Goal: Book appointment/travel/reservation

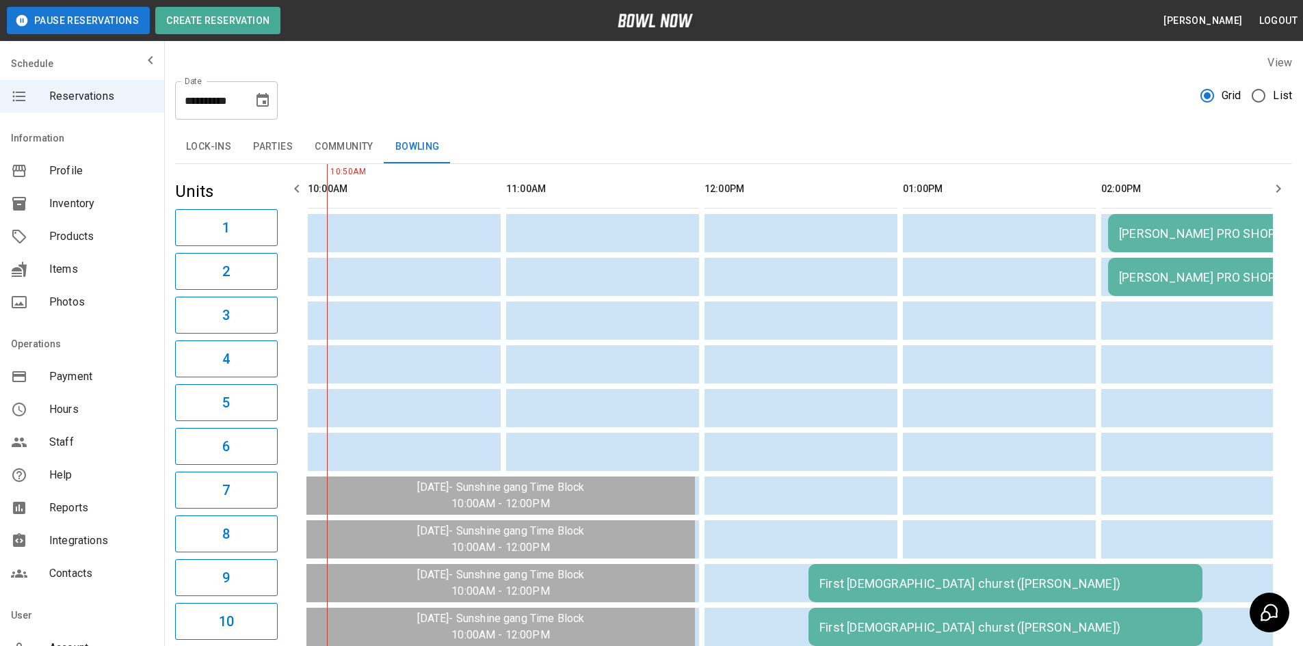
click at [262, 112] on button "Choose date, selected date is Aug 18, 2025" at bounding box center [262, 100] width 27 height 27
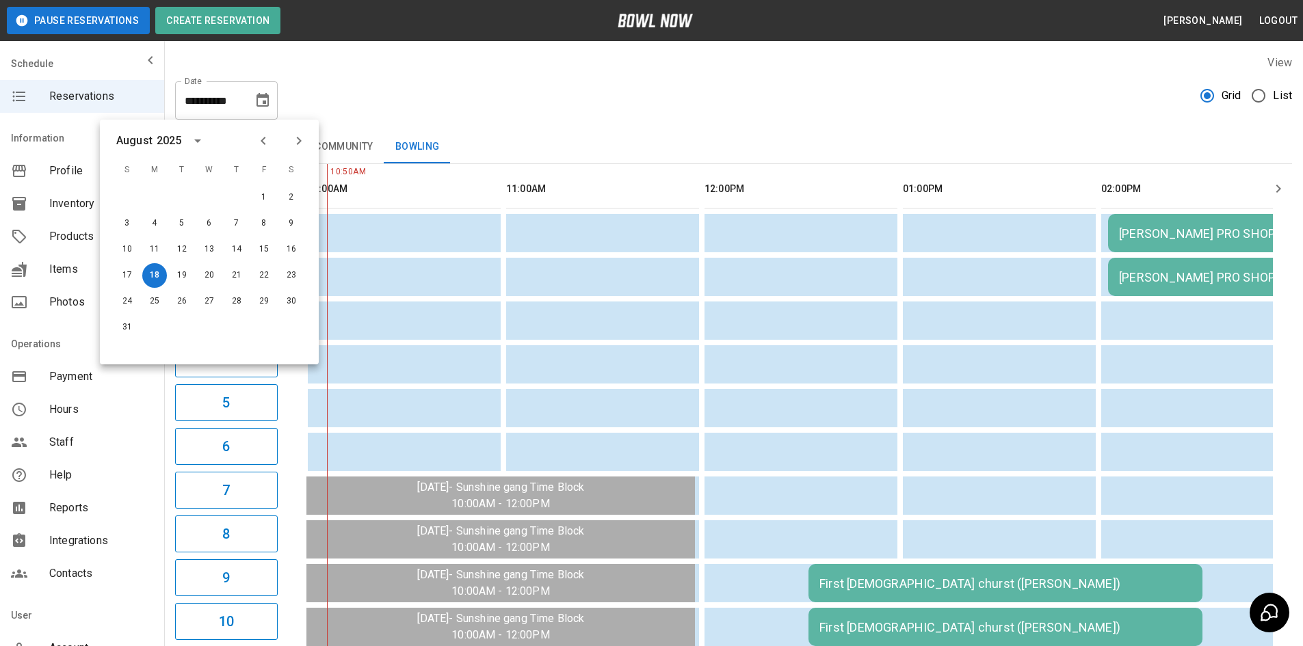
click at [306, 138] on icon "Next month" at bounding box center [299, 141] width 16 height 16
click at [305, 138] on icon "Next month" at bounding box center [299, 141] width 16 height 16
click at [306, 138] on icon "Next month" at bounding box center [299, 141] width 16 height 16
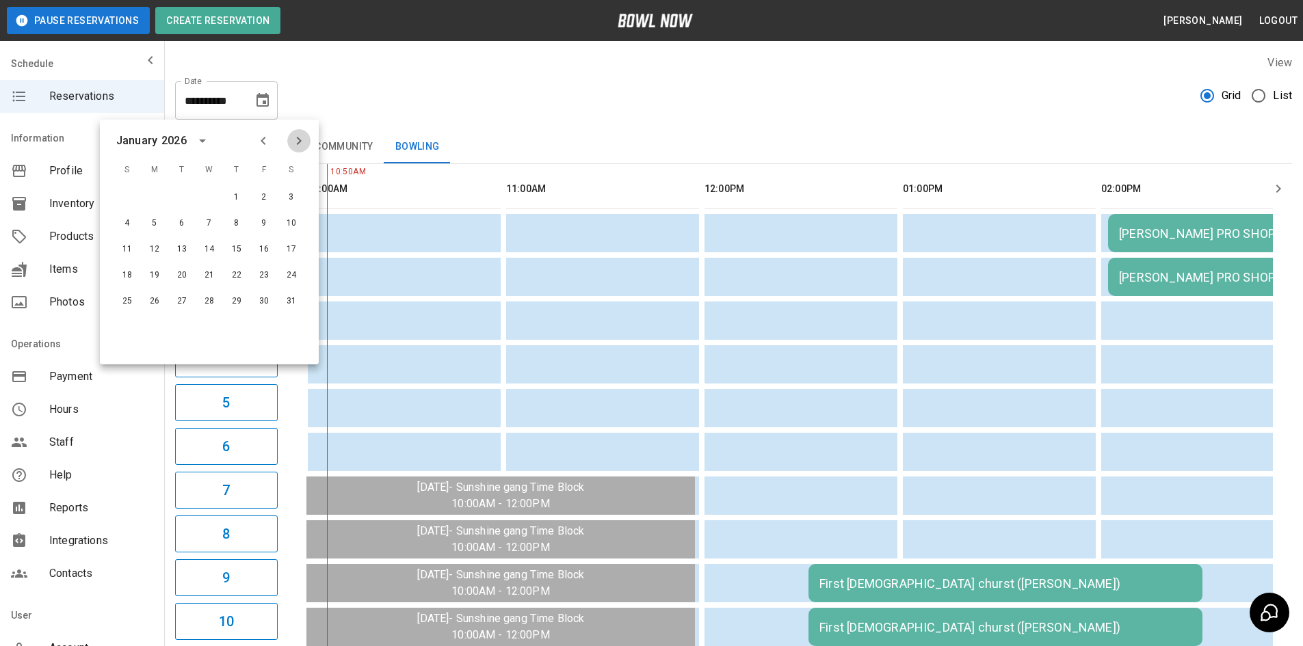
click at [306, 138] on icon "Next month" at bounding box center [299, 141] width 16 height 16
click at [265, 139] on icon "Previous month" at bounding box center [263, 141] width 16 height 16
click at [293, 139] on icon "Next month" at bounding box center [299, 141] width 16 height 16
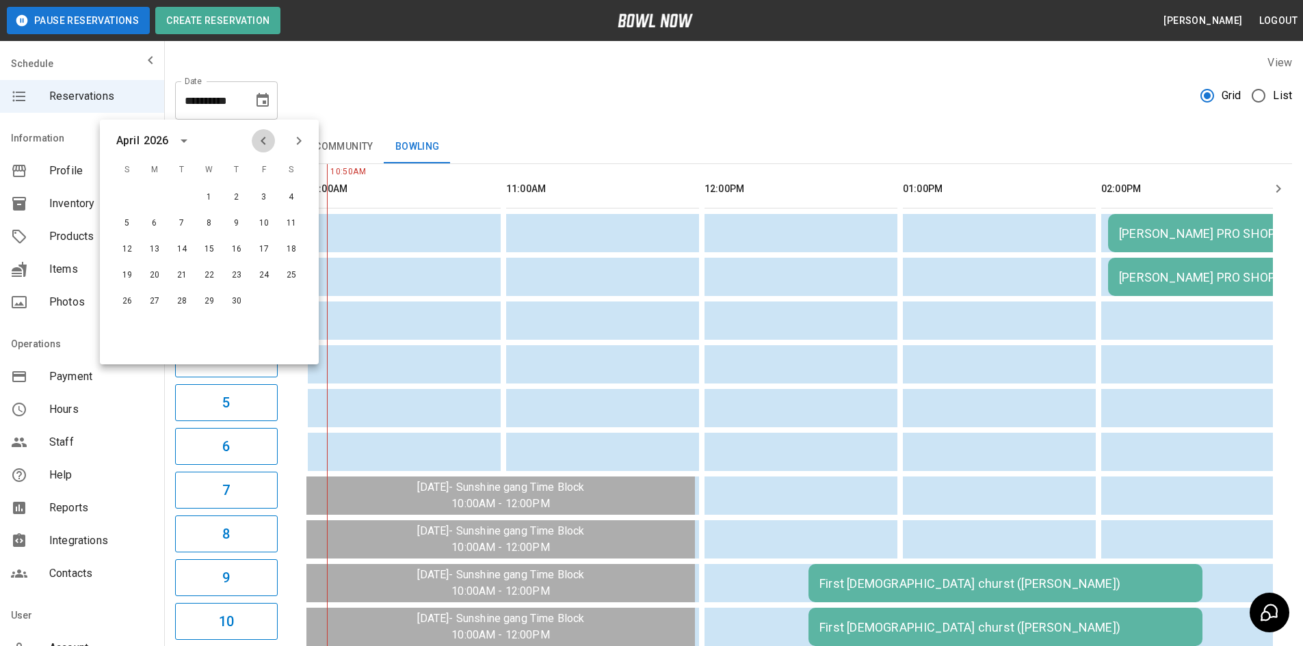
click at [262, 138] on icon "Previous month" at bounding box center [263, 141] width 16 height 16
click at [262, 139] on icon "Previous month" at bounding box center [263, 141] width 16 height 16
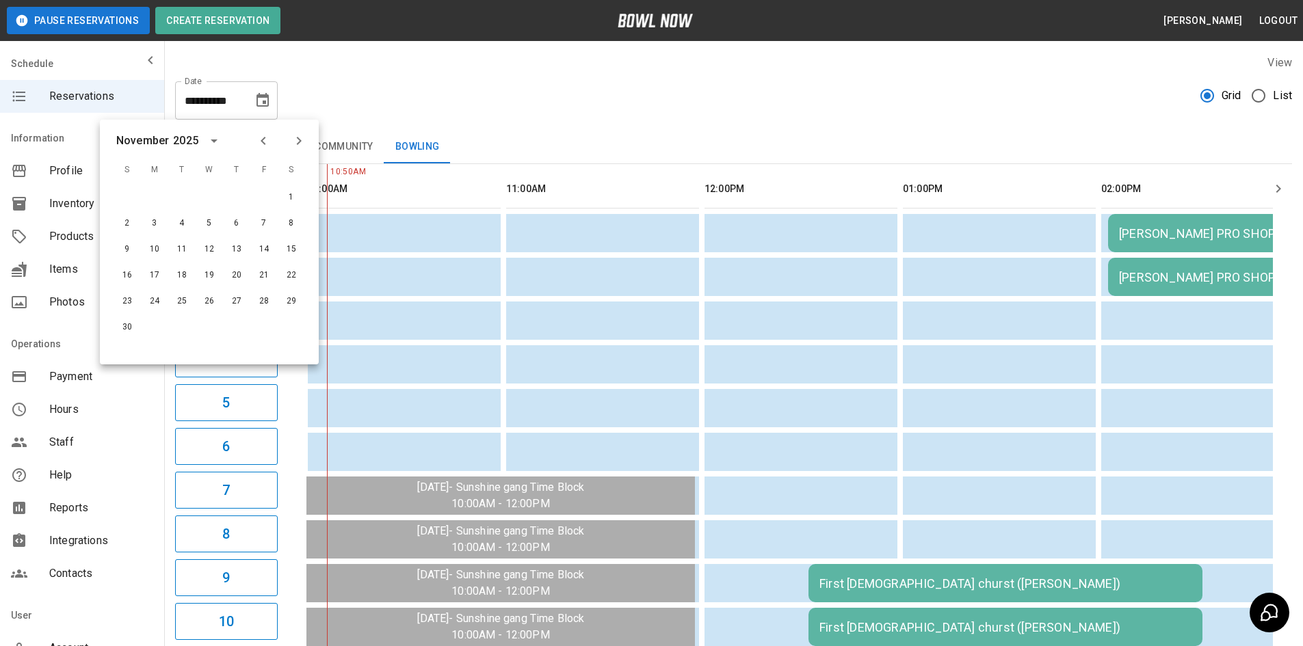
click at [262, 139] on icon "Previous month" at bounding box center [263, 141] width 16 height 16
click at [294, 197] on button "4" at bounding box center [291, 197] width 25 height 25
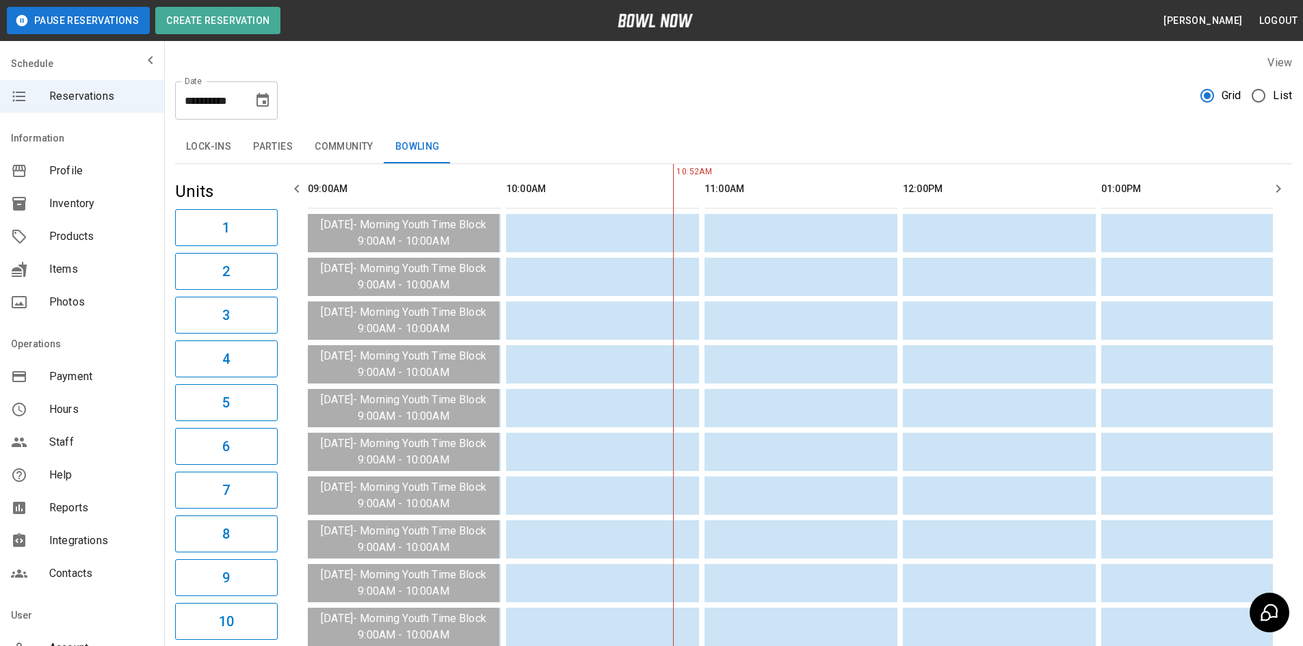
click at [254, 108] on icon "Choose date, selected date is Oct 4, 2025" at bounding box center [262, 100] width 16 height 16
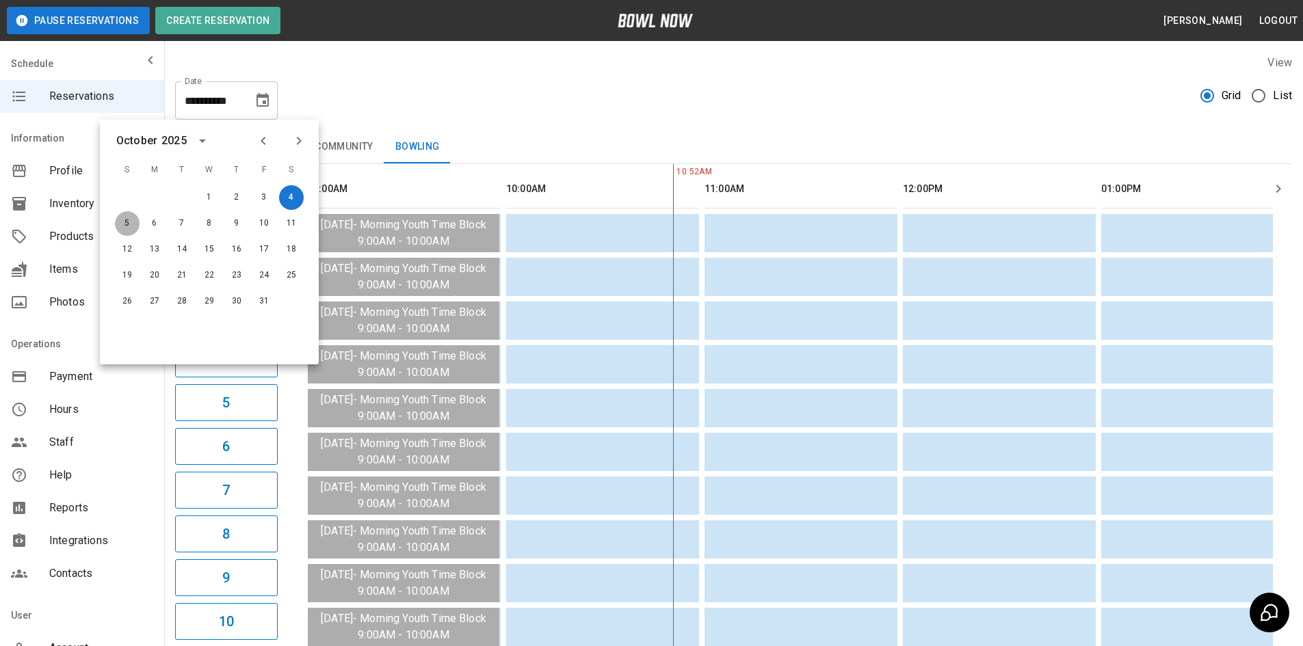
click at [125, 226] on button "5" at bounding box center [127, 223] width 25 height 25
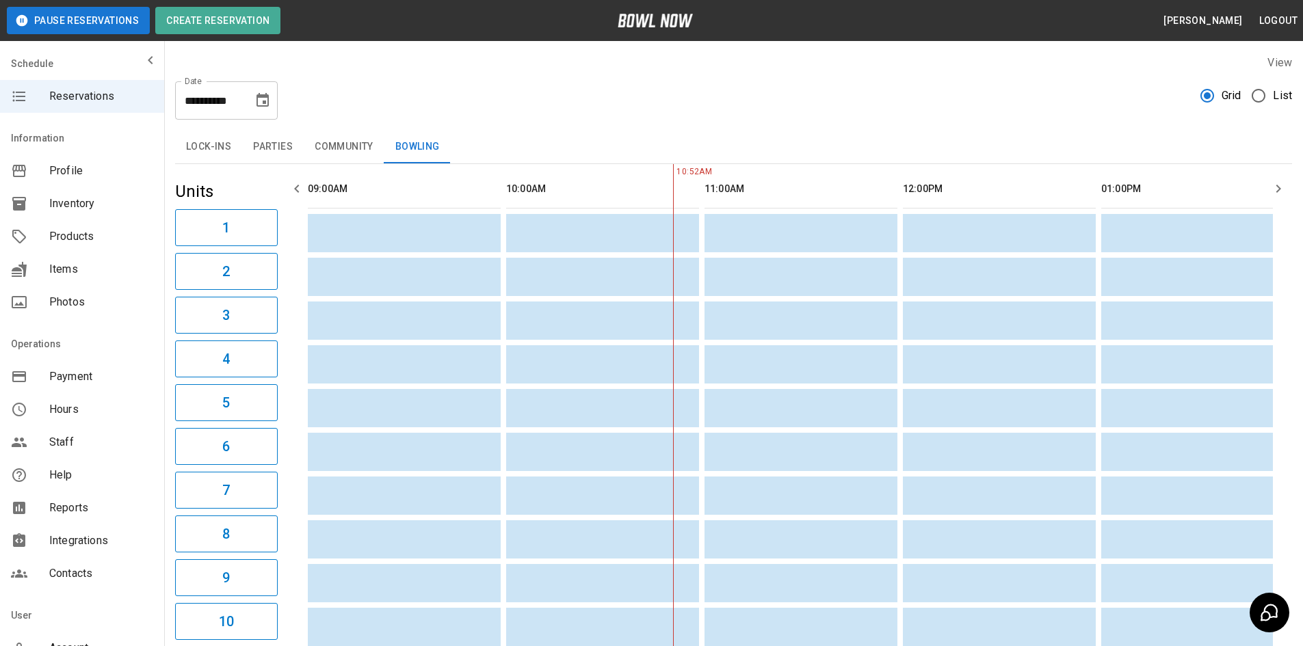
click at [256, 98] on icon "Choose date, selected date is Oct 5, 2025" at bounding box center [262, 100] width 16 height 16
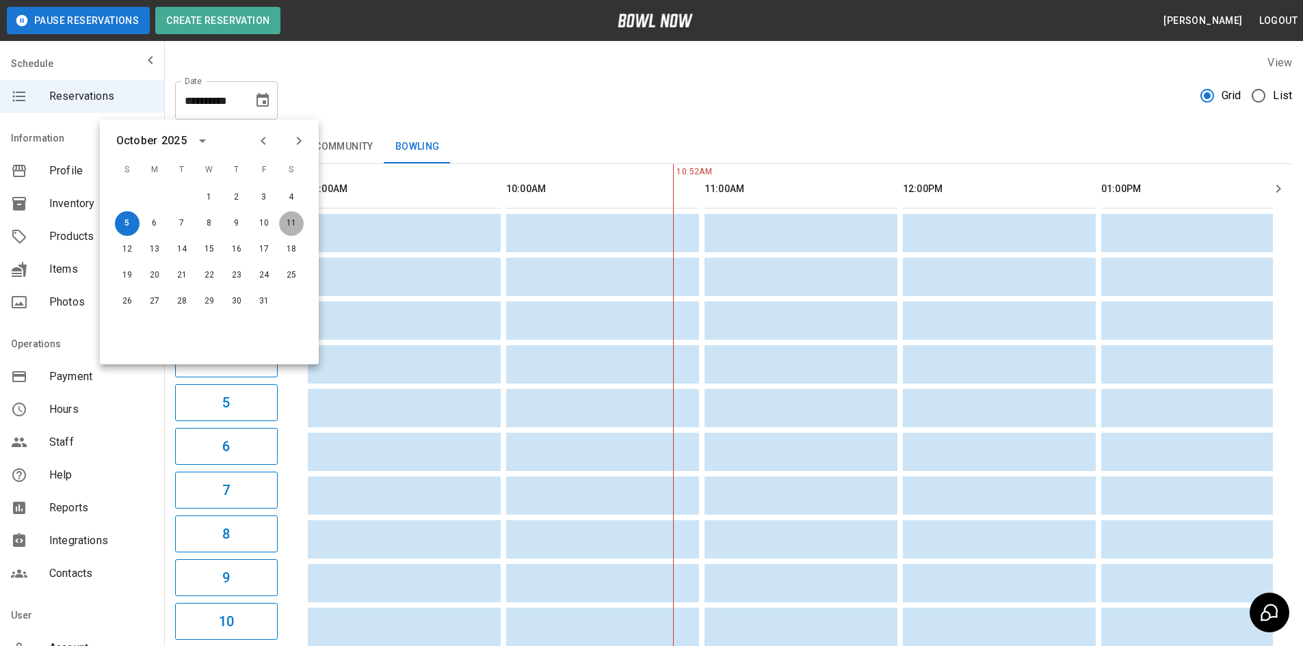
click at [292, 224] on button "11" at bounding box center [291, 223] width 25 height 25
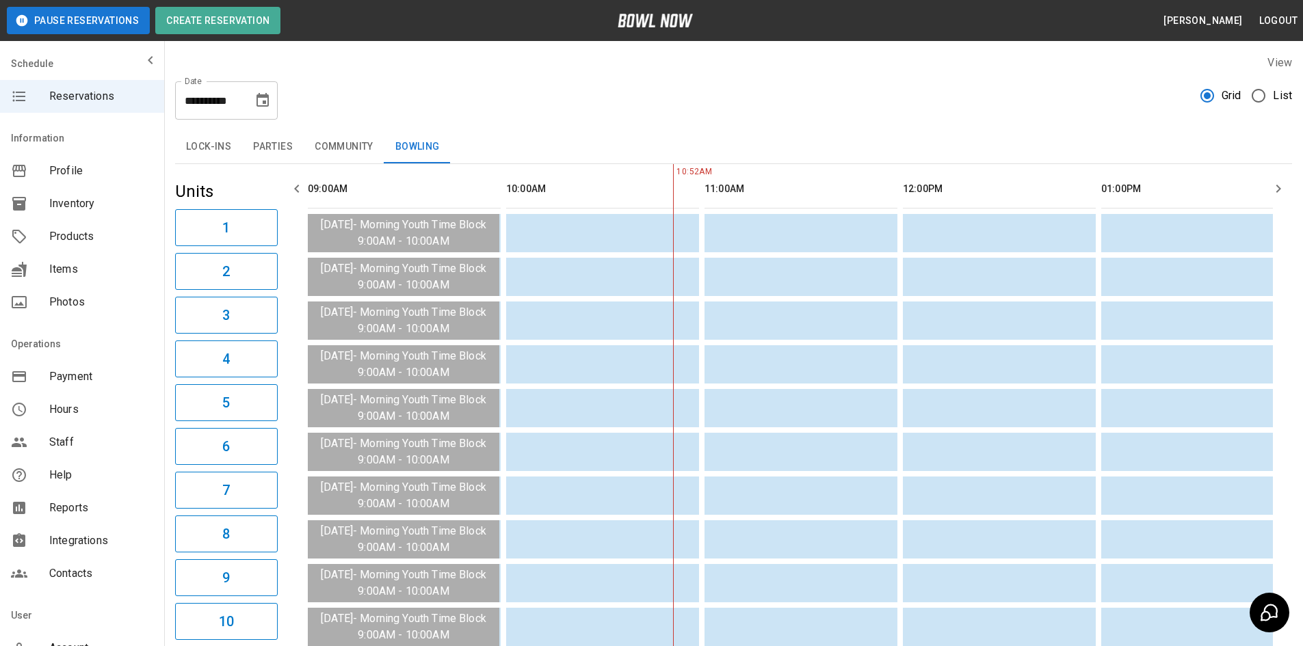
click at [261, 104] on icon "Choose date, selected date is Oct 11, 2025" at bounding box center [262, 100] width 16 height 16
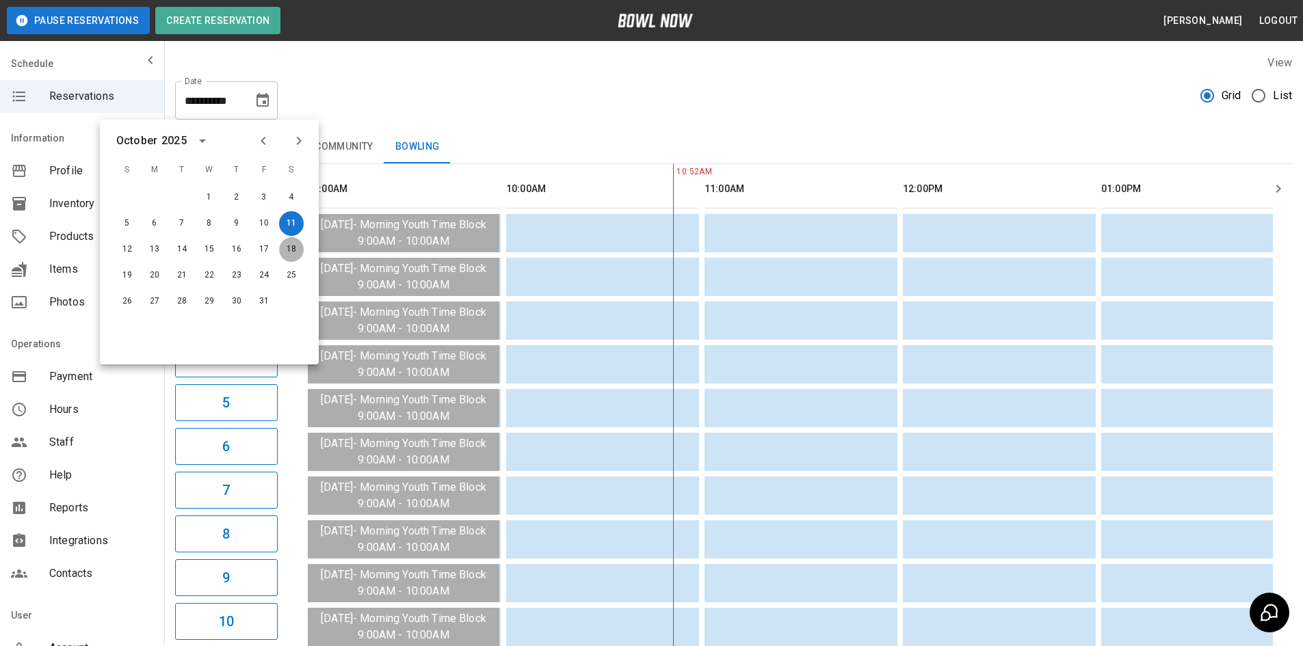
click at [298, 250] on button "18" at bounding box center [291, 249] width 25 height 25
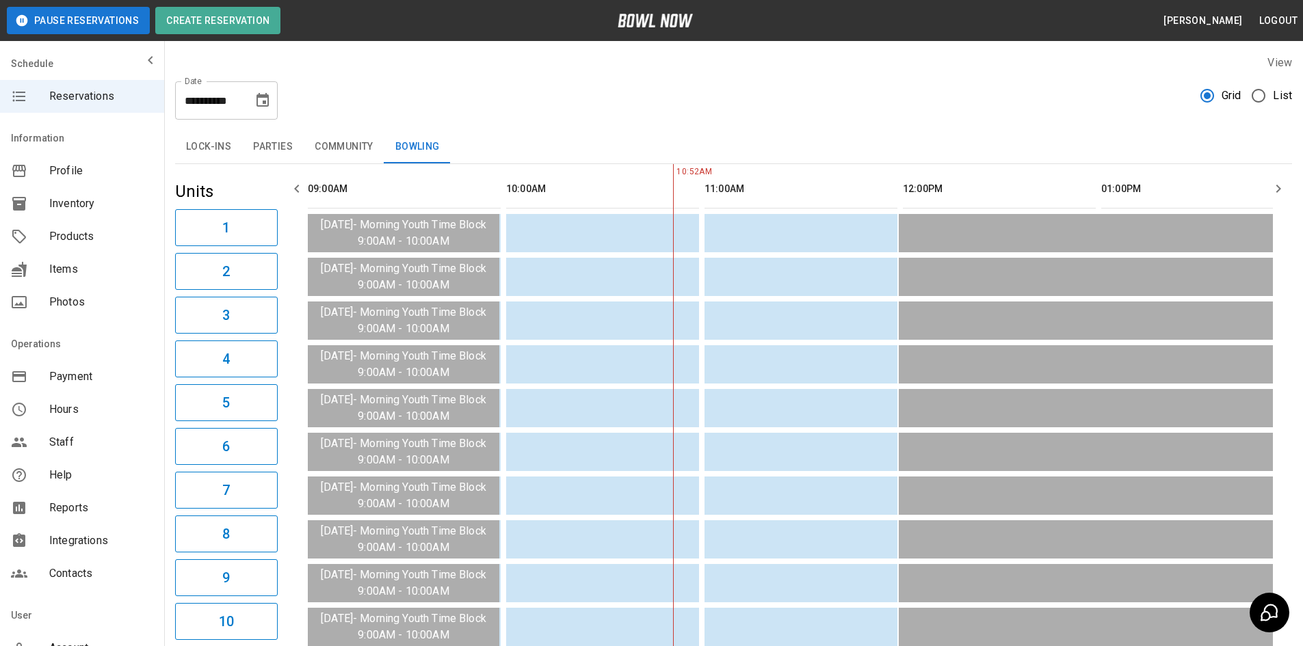
click at [259, 107] on icon "Choose date, selected date is Oct 18, 2025" at bounding box center [263, 100] width 12 height 14
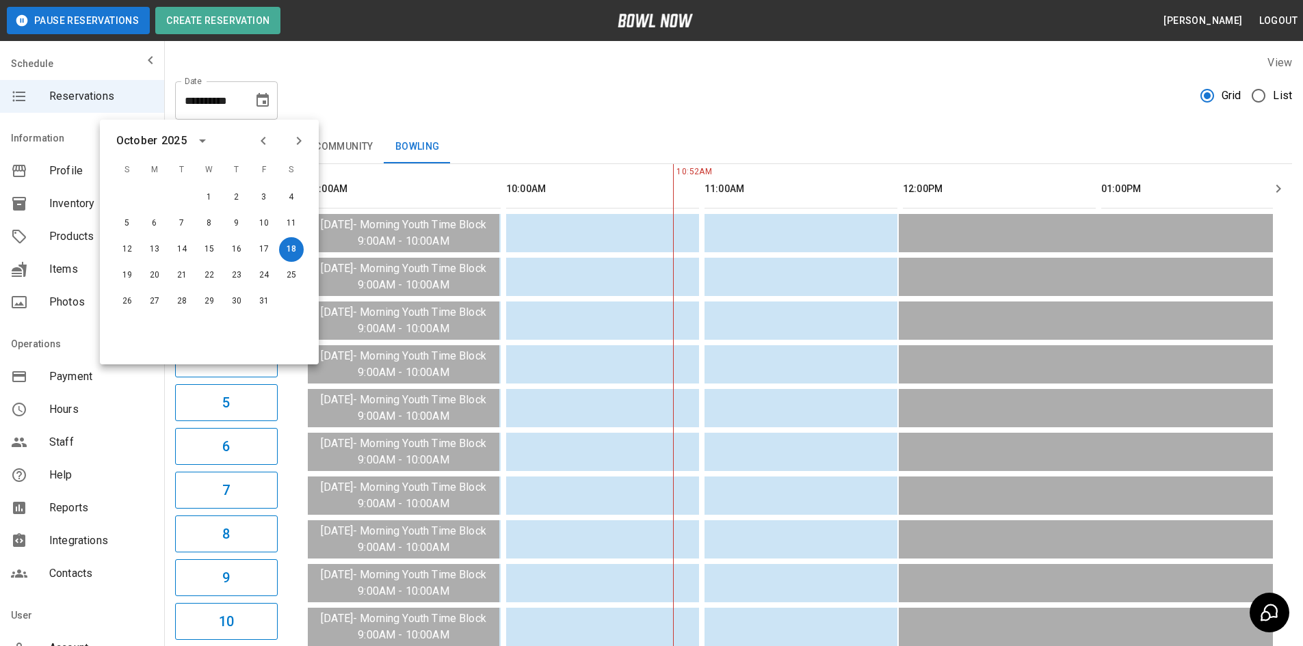
click at [299, 144] on icon "Next month" at bounding box center [299, 141] width 5 height 8
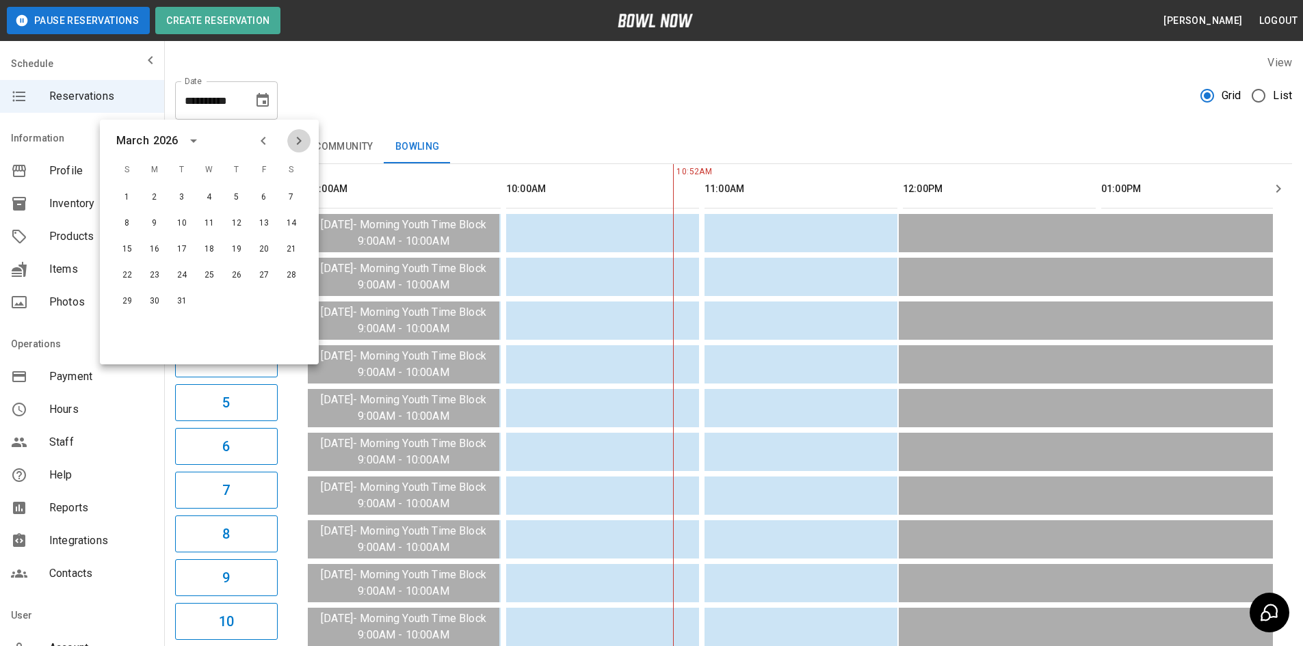
click at [297, 142] on icon "Next month" at bounding box center [299, 141] width 16 height 16
click at [381, 73] on div "**********" at bounding box center [733, 94] width 1117 height 49
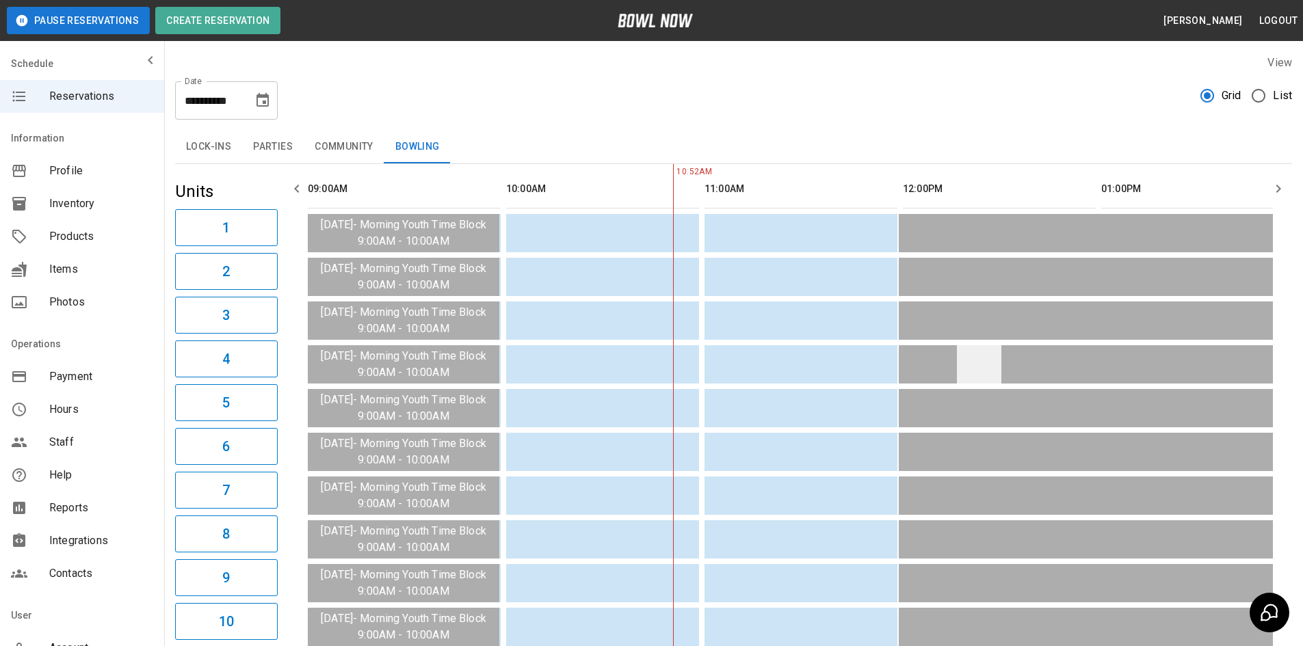
click at [625, 373] on td "sticky table" at bounding box center [979, 364] width 44 height 38
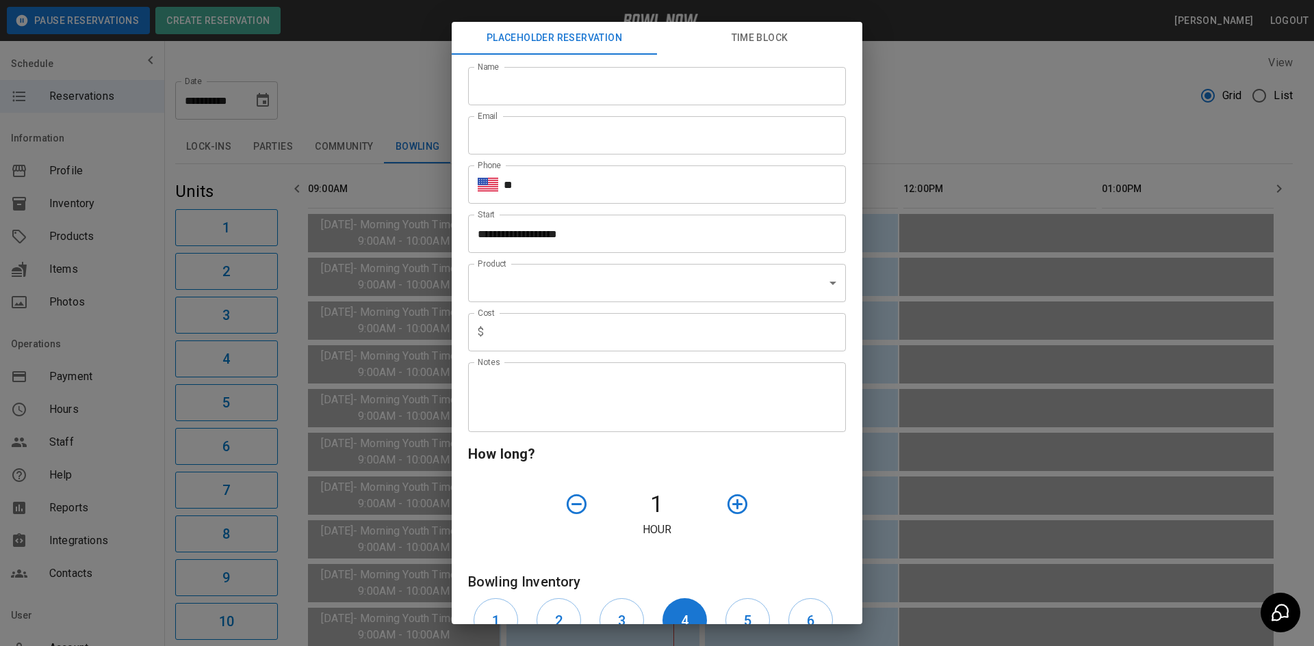
click at [625, 77] on div "**********" at bounding box center [657, 323] width 1314 height 646
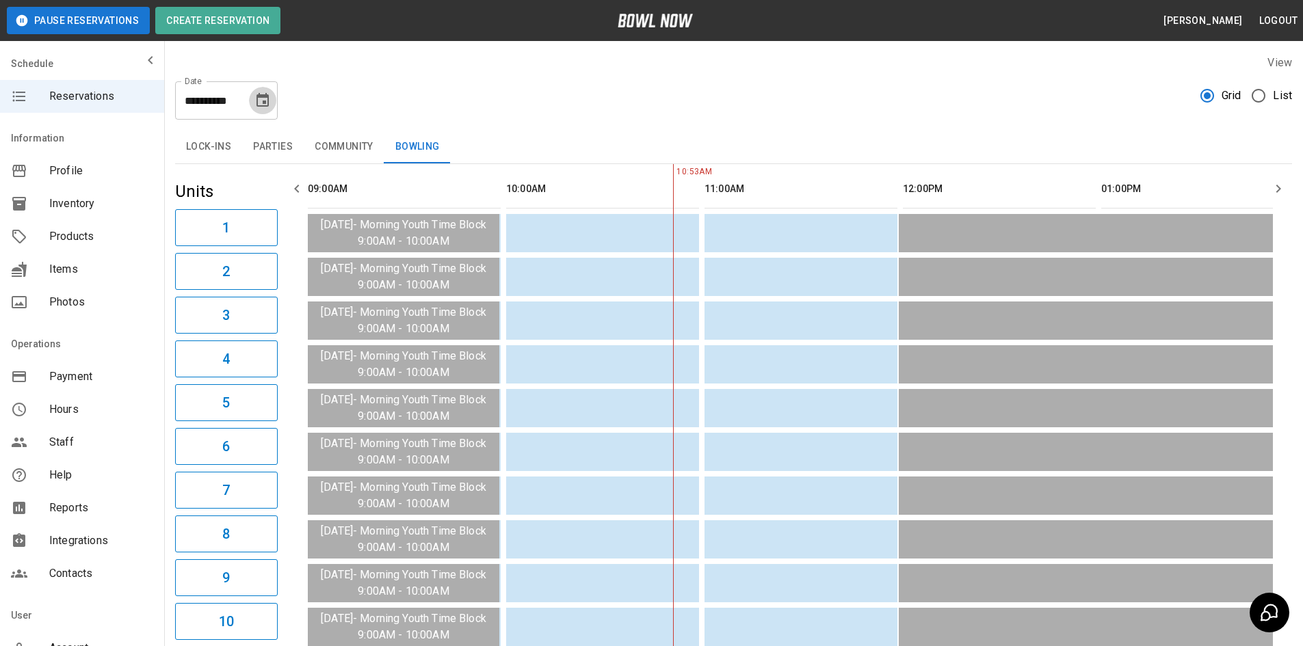
click at [259, 101] on icon "Choose date, selected date is Oct 18, 2025" at bounding box center [262, 100] width 16 height 16
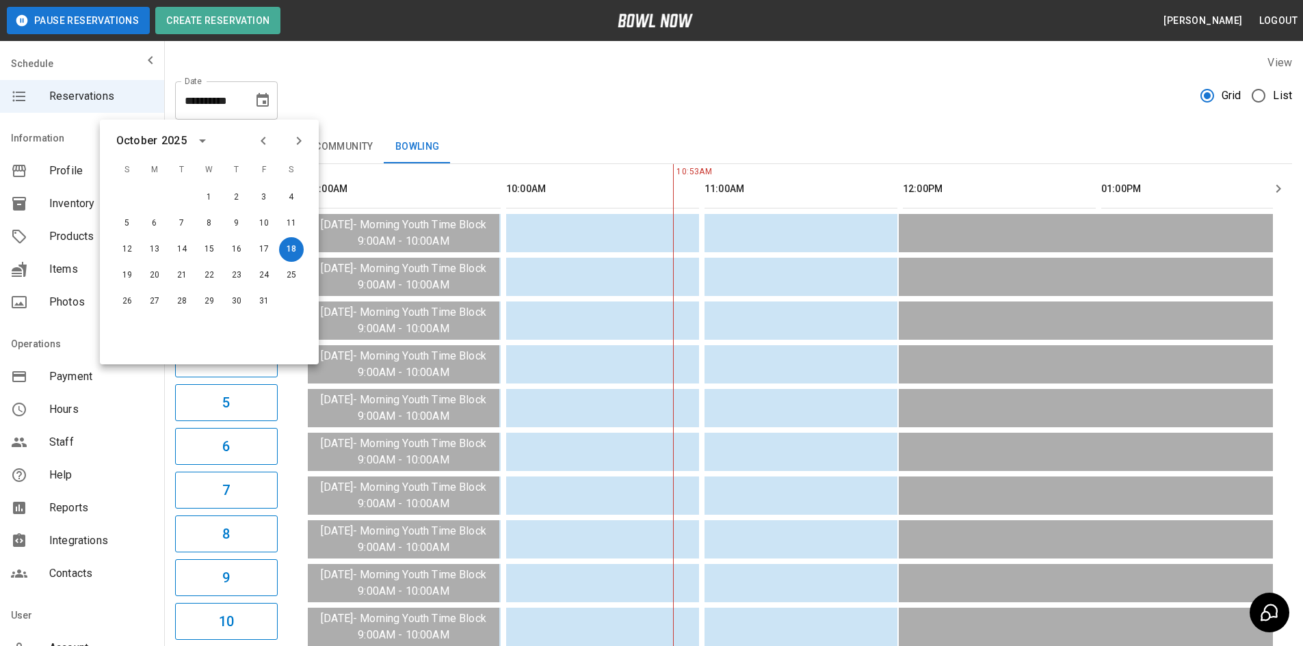
click at [296, 144] on icon "Next month" at bounding box center [299, 141] width 16 height 16
click at [261, 140] on icon "Previous month" at bounding box center [263, 141] width 16 height 16
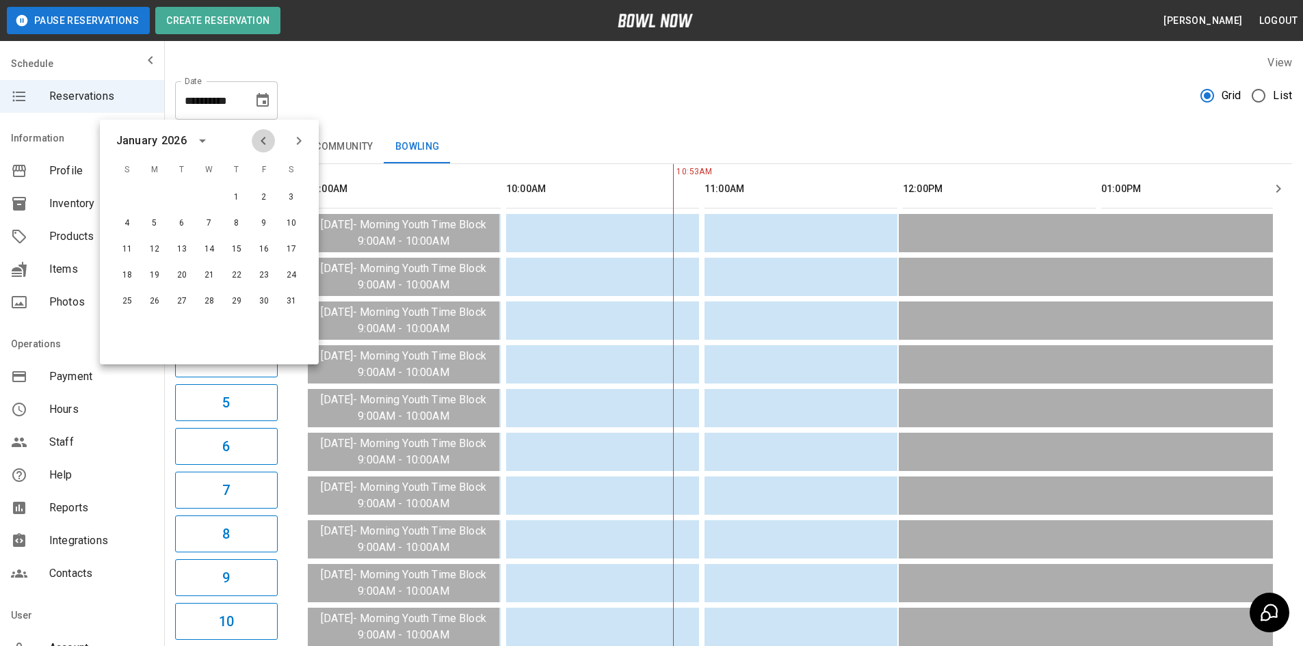
click at [261, 140] on icon "Previous month" at bounding box center [263, 141] width 16 height 16
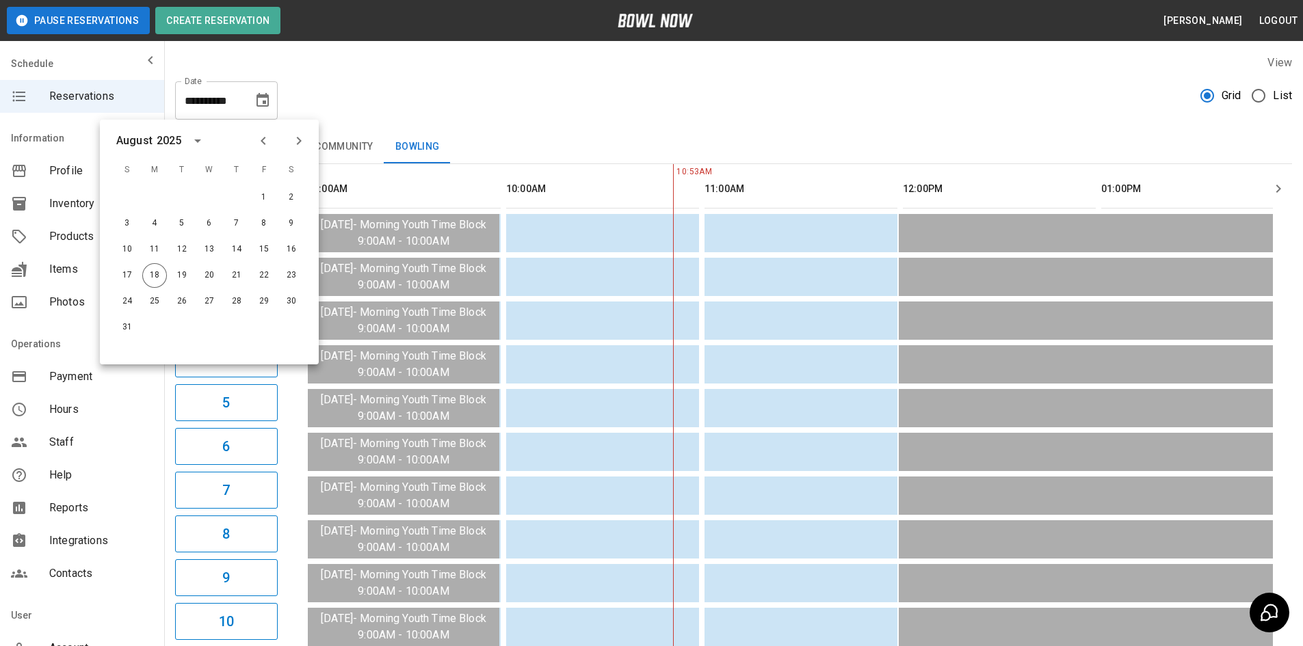
click at [261, 140] on icon "Previous month" at bounding box center [263, 141] width 5 height 8
click at [299, 142] on icon "Next month" at bounding box center [299, 141] width 16 height 16
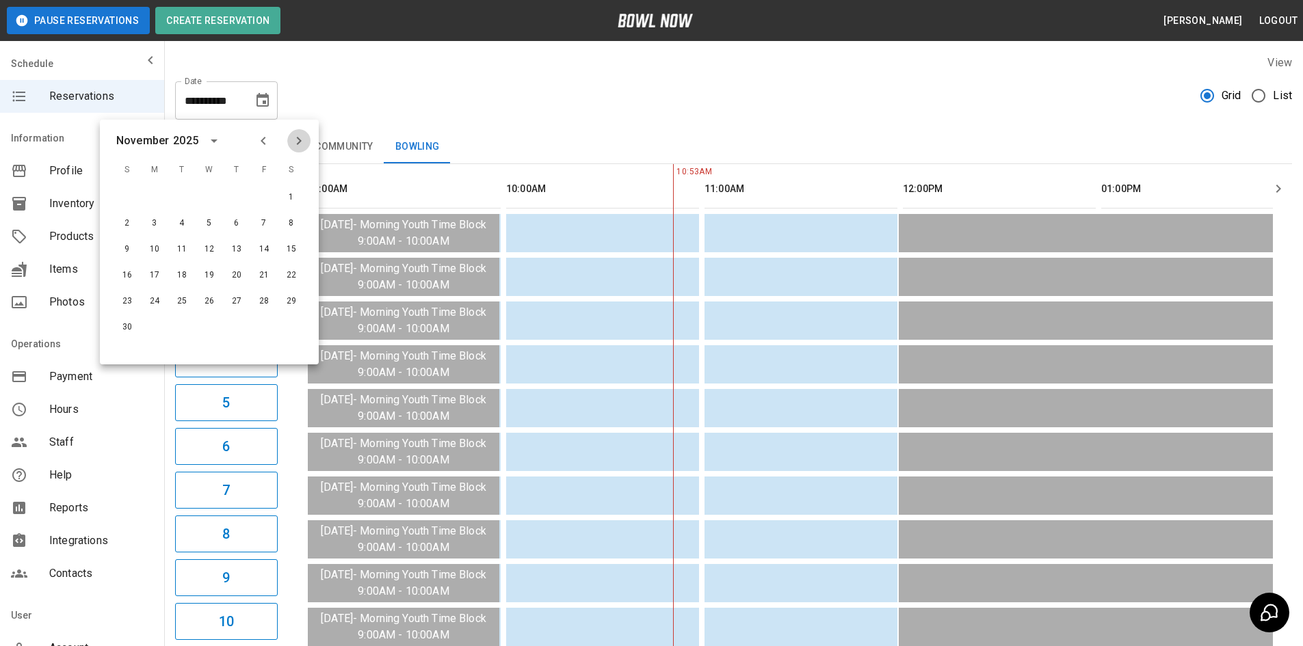
click at [299, 142] on icon "Next month" at bounding box center [299, 141] width 16 height 16
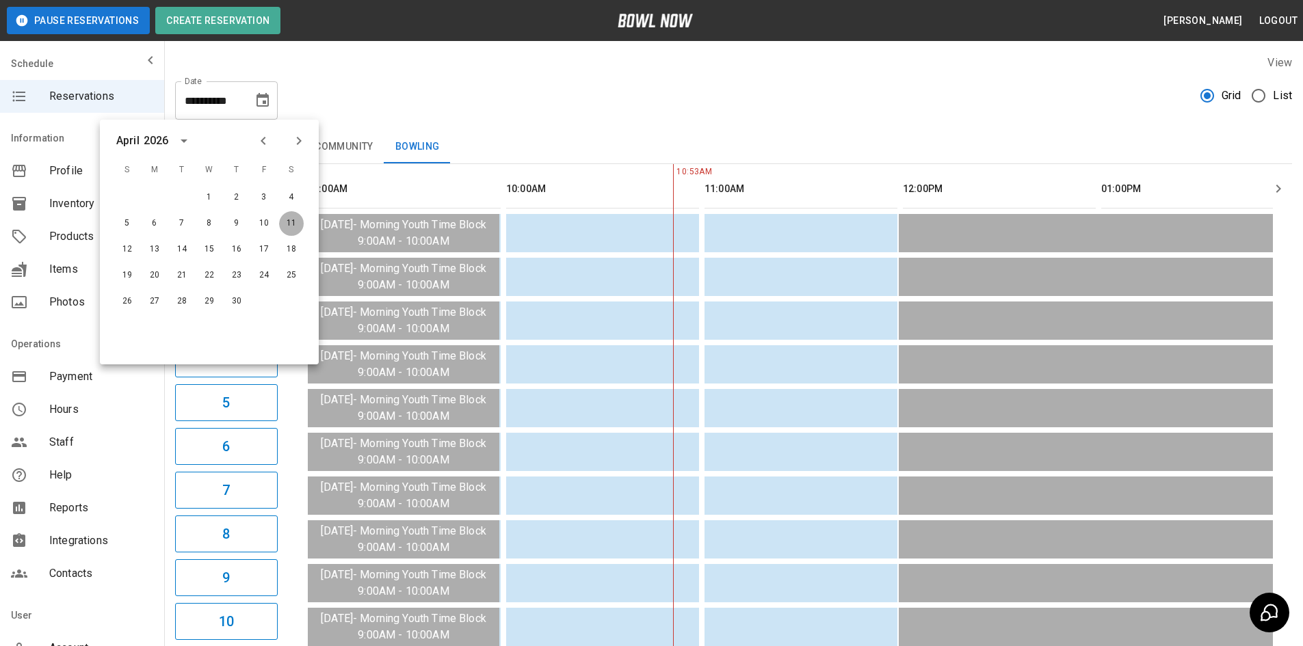
click at [294, 226] on button "11" at bounding box center [291, 223] width 25 height 25
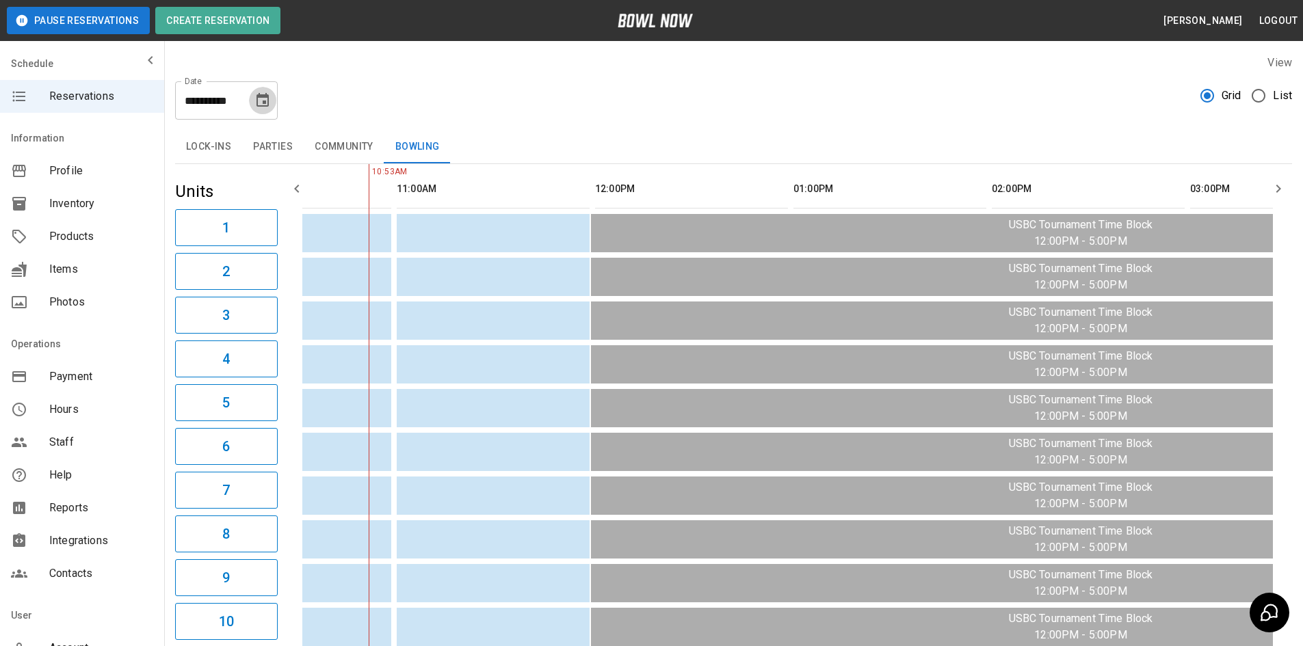
click at [259, 102] on icon "Choose date, selected date is Apr 11, 2026" at bounding box center [262, 100] width 16 height 16
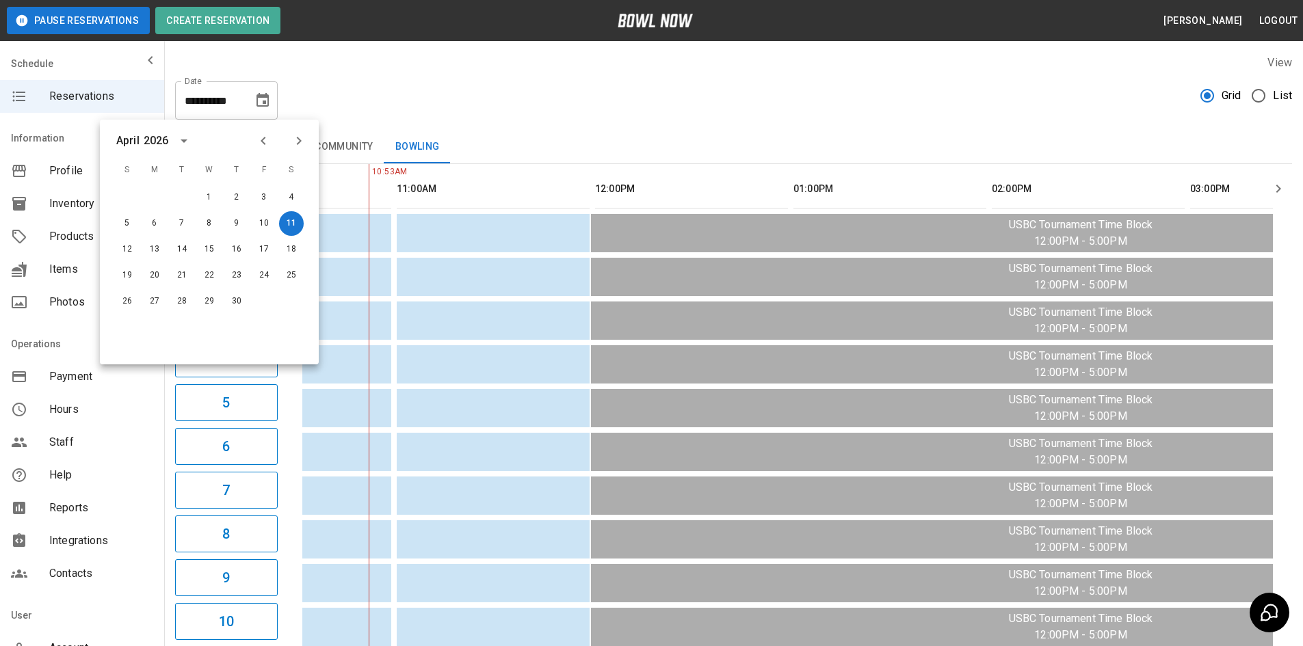
click at [440, 90] on div "**********" at bounding box center [733, 94] width 1117 height 49
click at [127, 248] on button "12" at bounding box center [127, 249] width 25 height 25
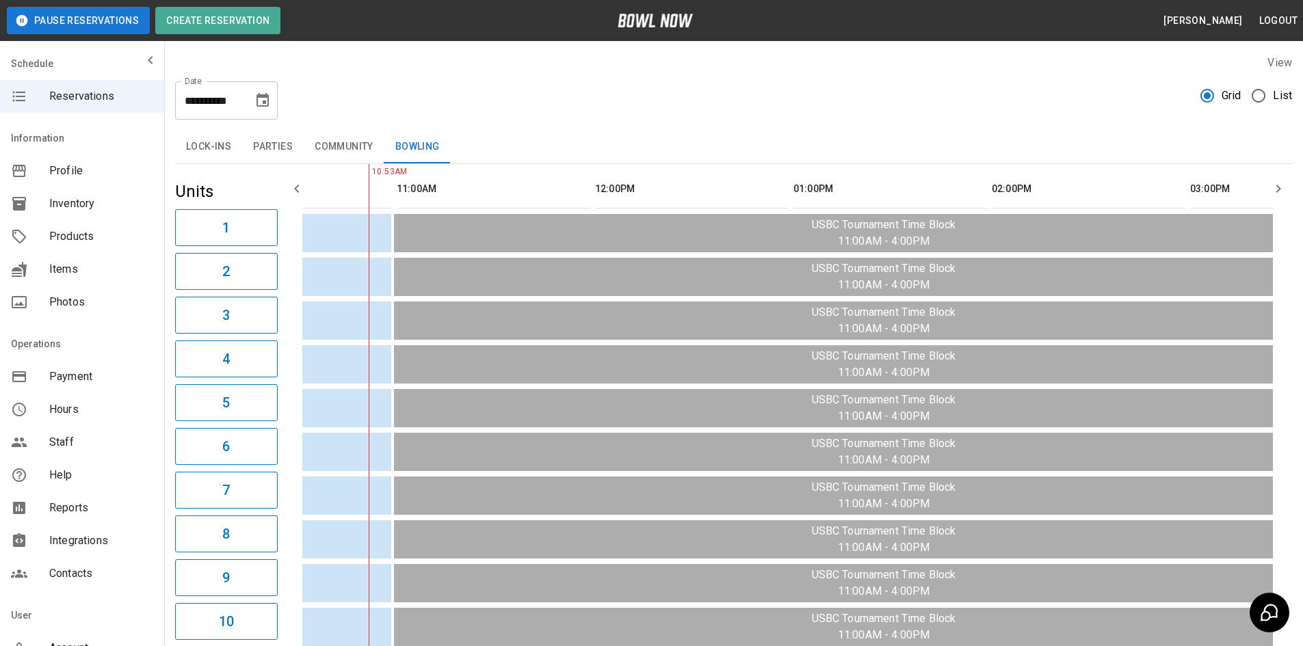
click at [264, 99] on icon "Choose date, selected date is Apr 12, 2026" at bounding box center [262, 100] width 16 height 16
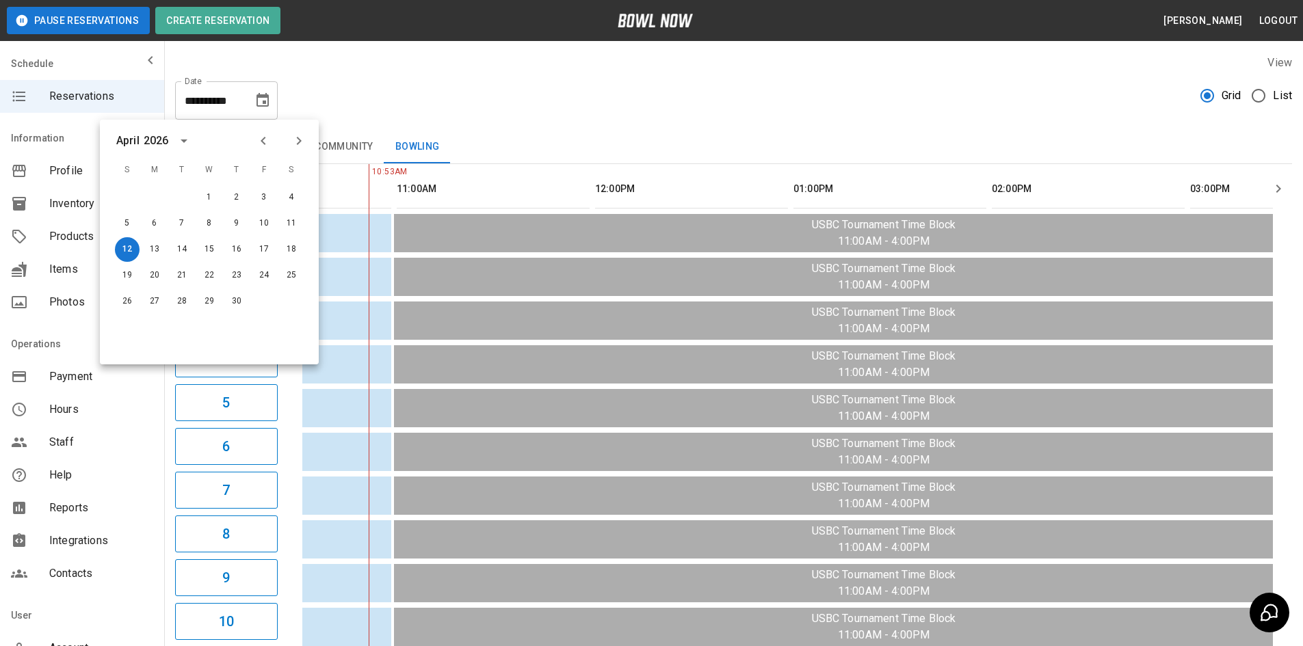
click at [301, 138] on icon "Next month" at bounding box center [299, 141] width 16 height 16
click at [291, 197] on button "2" at bounding box center [291, 197] width 25 height 25
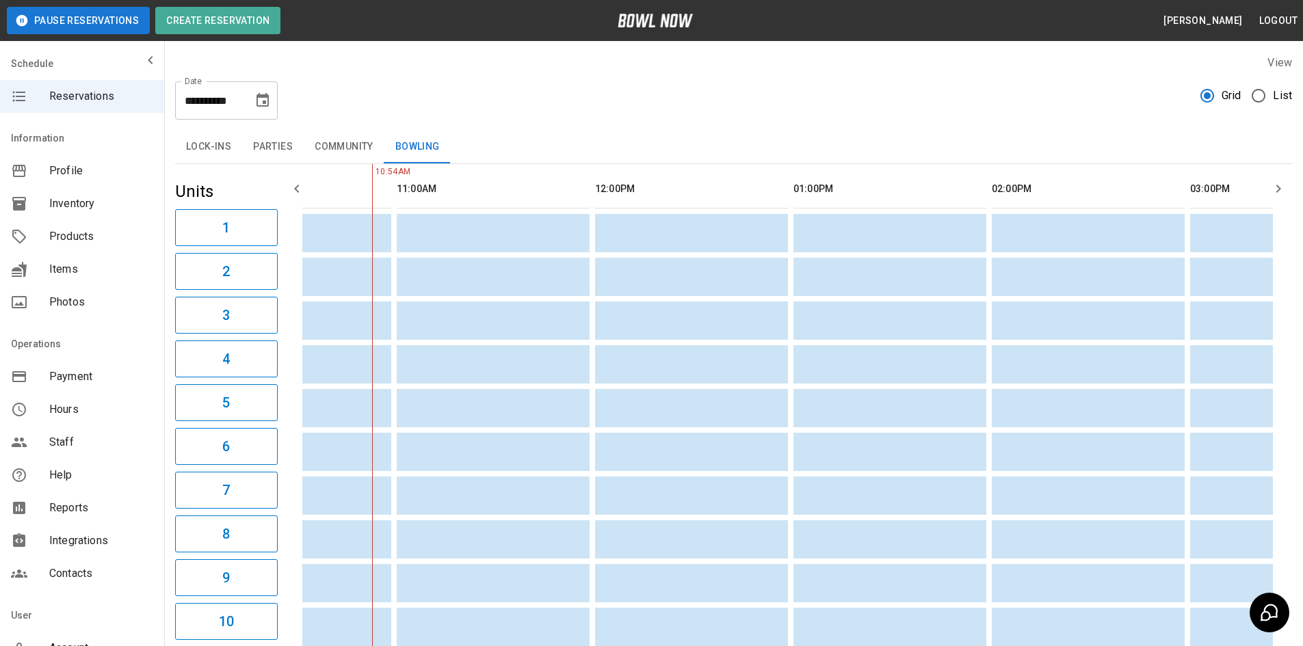
click at [259, 105] on icon "Choose date, selected date is May 2, 2026" at bounding box center [262, 100] width 16 height 16
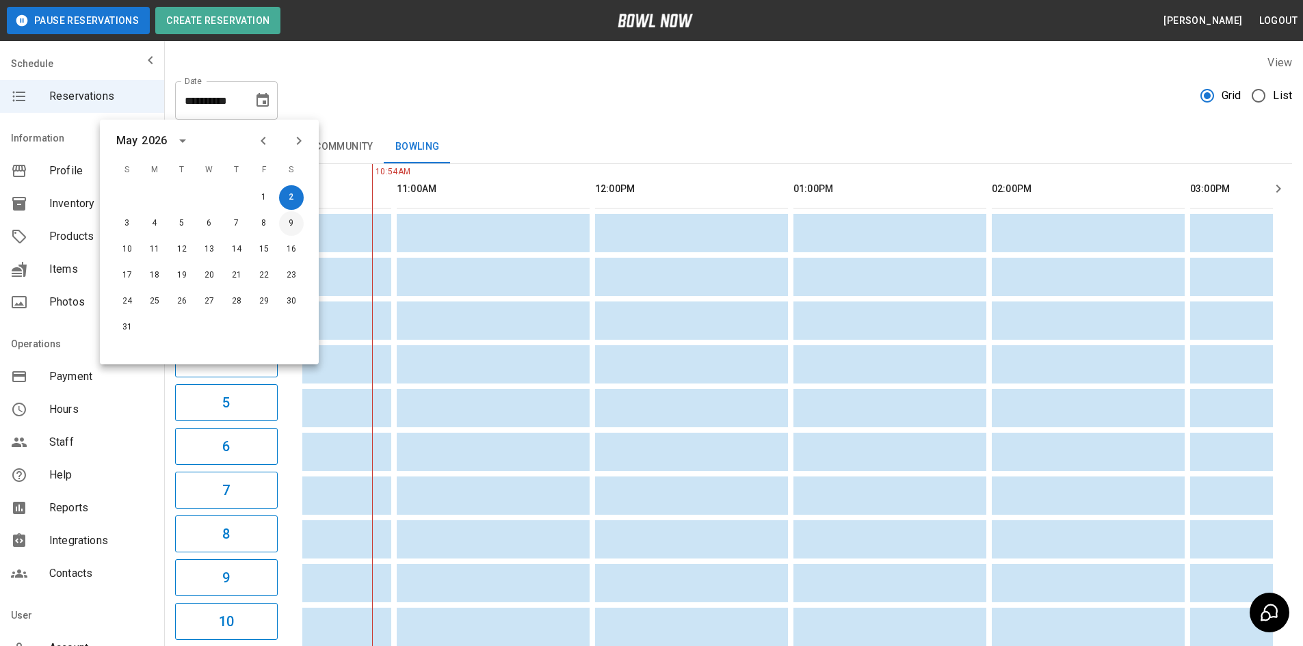
click at [295, 221] on button "9" at bounding box center [291, 223] width 25 height 25
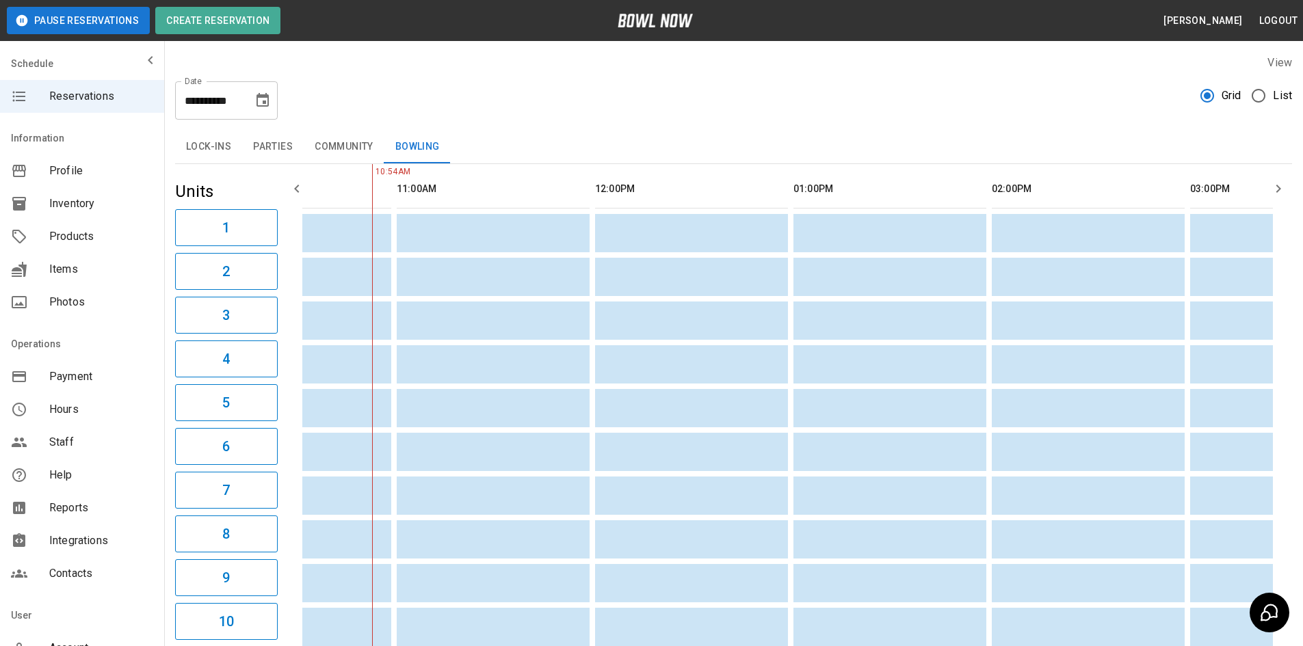
click at [264, 106] on icon "Choose date, selected date is May 9, 2026" at bounding box center [263, 100] width 12 height 14
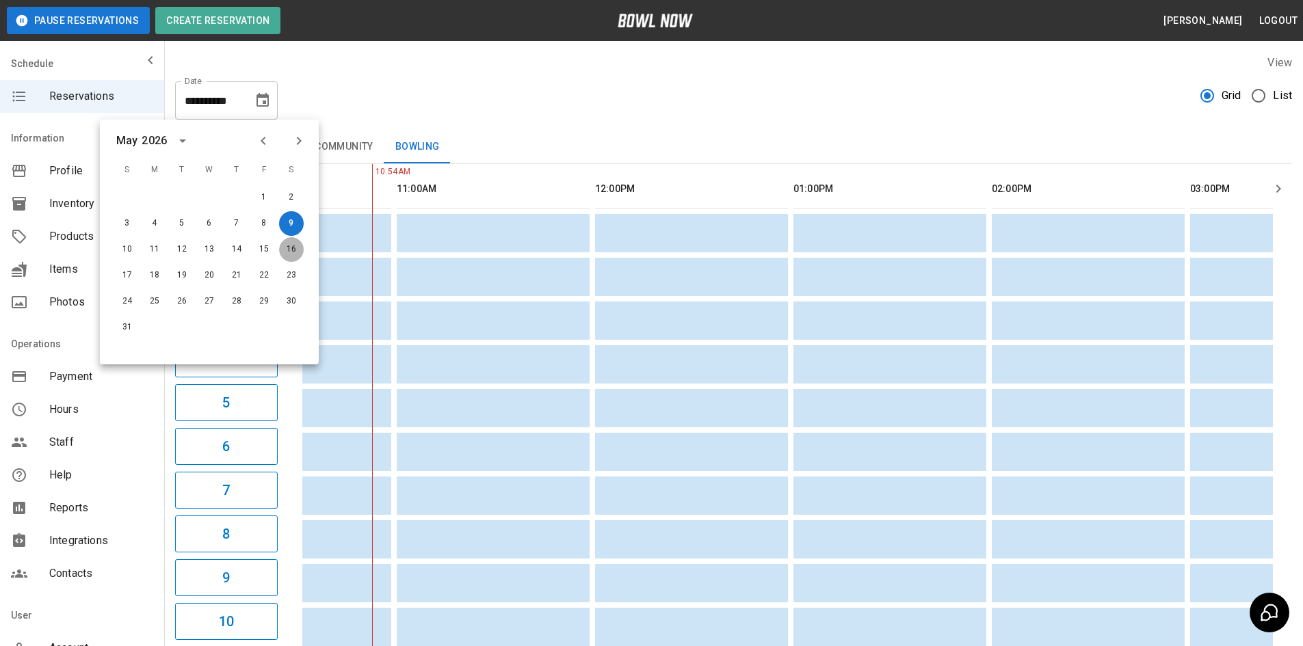
click at [294, 248] on button "16" at bounding box center [291, 249] width 25 height 25
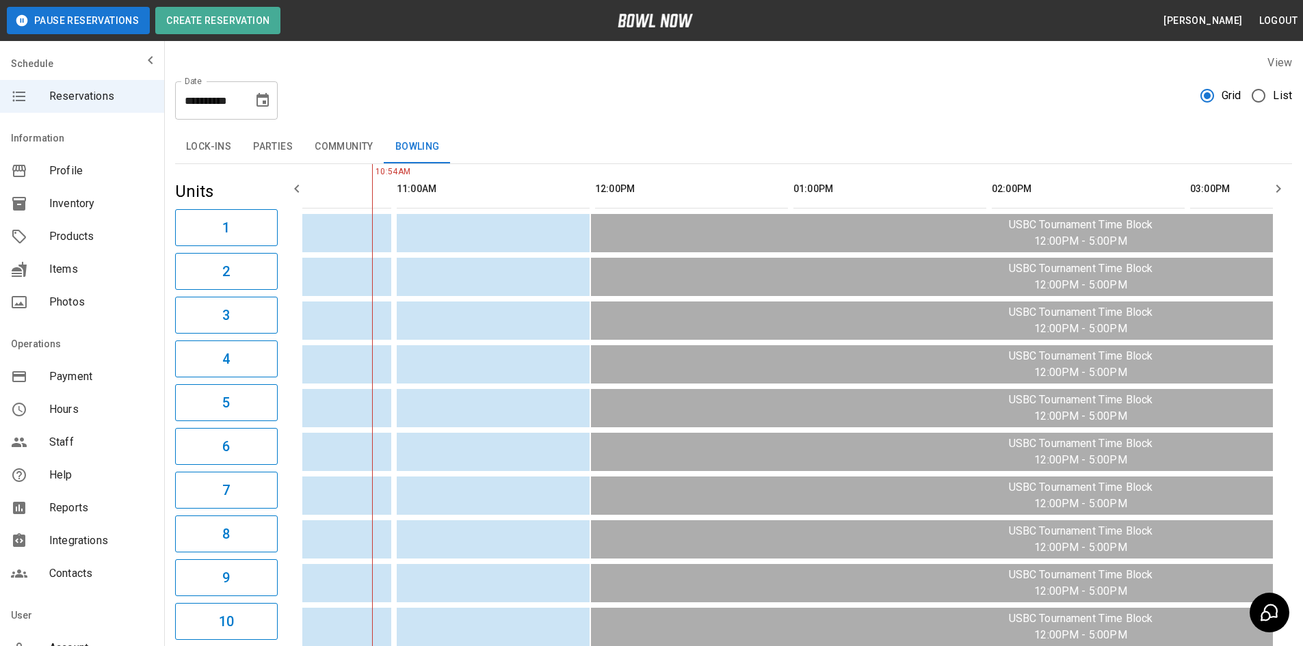
click at [259, 92] on button "Choose date, selected date is May 16, 2026" at bounding box center [262, 100] width 27 height 27
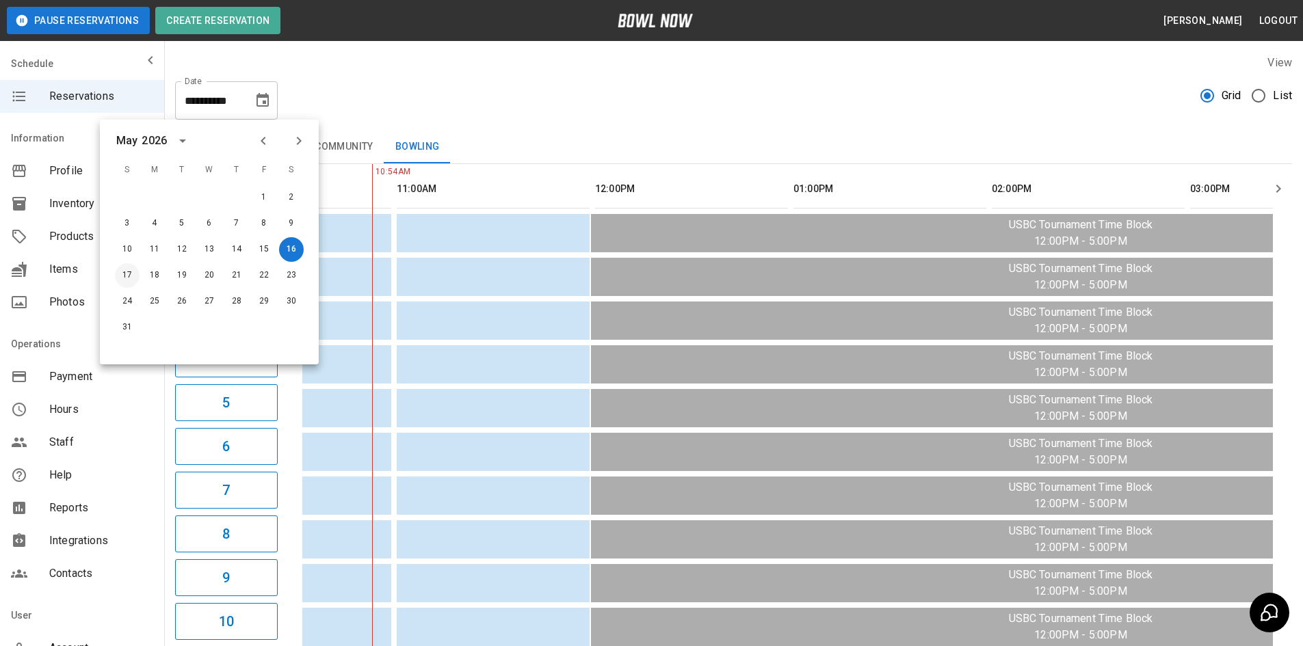
click at [119, 274] on button "17" at bounding box center [127, 275] width 25 height 25
type input "**********"
